Goal: Task Accomplishment & Management: Manage account settings

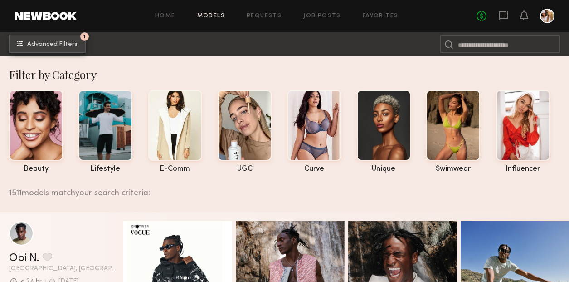
click at [66, 42] on span "Advanced Filters" at bounding box center [52, 44] width 50 height 6
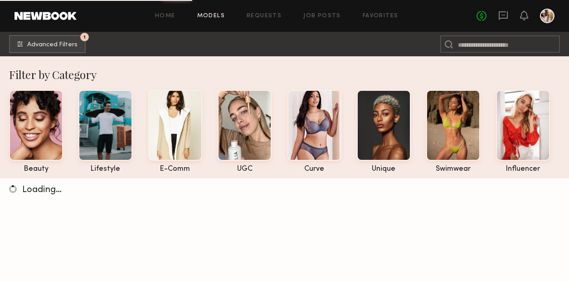
click at [547, 15] on div at bounding box center [547, 16] width 15 height 15
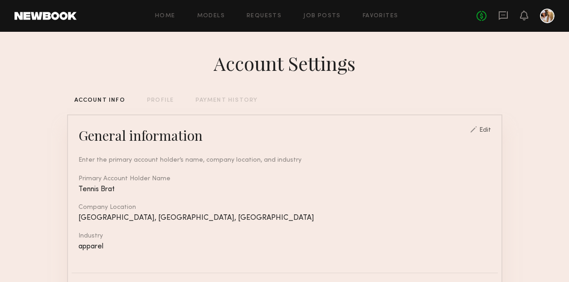
click at [548, 20] on div at bounding box center [547, 16] width 15 height 15
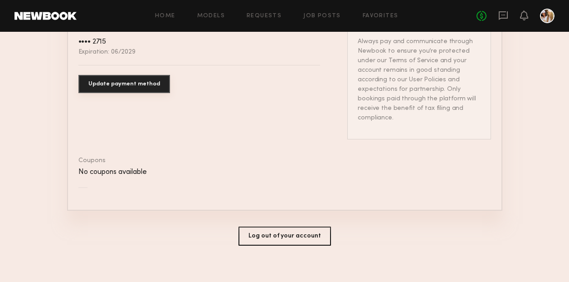
scroll to position [568, 0]
click at [291, 227] on button "Log out of your account" at bounding box center [285, 236] width 93 height 19
